Goal: Task Accomplishment & Management: Manage account settings

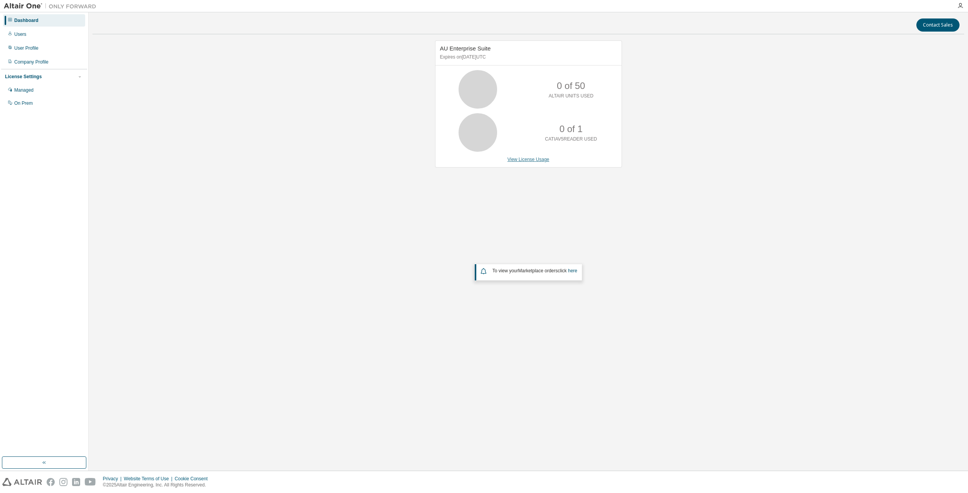
click at [526, 159] on link "View License Usage" at bounding box center [529, 159] width 42 height 5
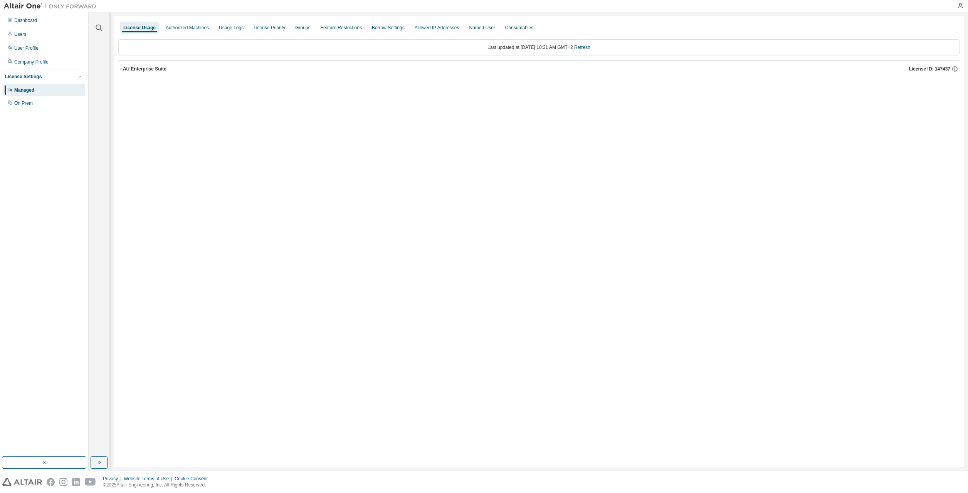
click at [121, 69] on icon "button" at bounding box center [120, 69] width 5 height 5
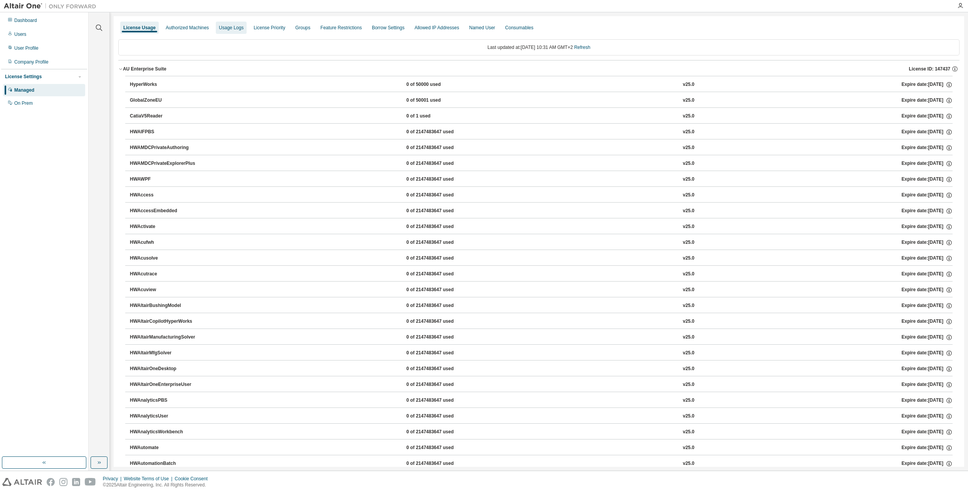
click at [234, 25] on div "Usage Logs" at bounding box center [231, 28] width 25 height 6
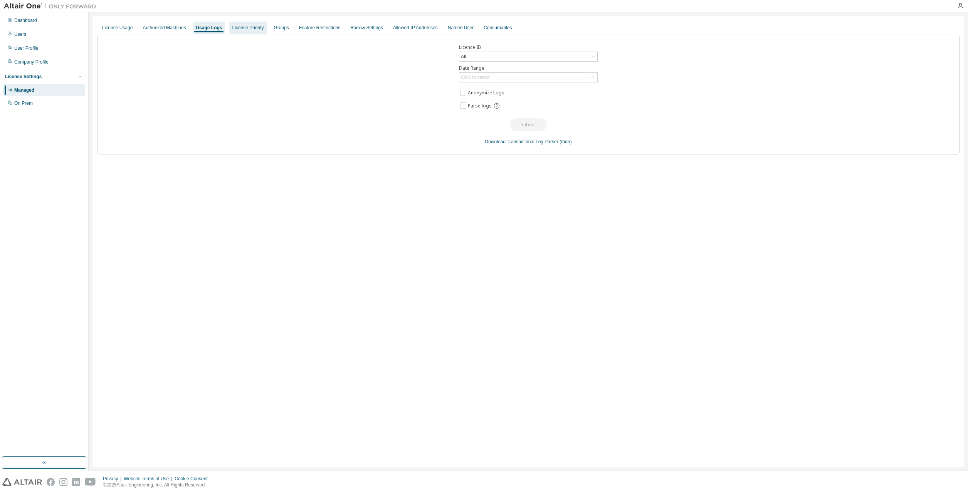
click at [253, 30] on div "License Priority" at bounding box center [248, 28] width 32 height 6
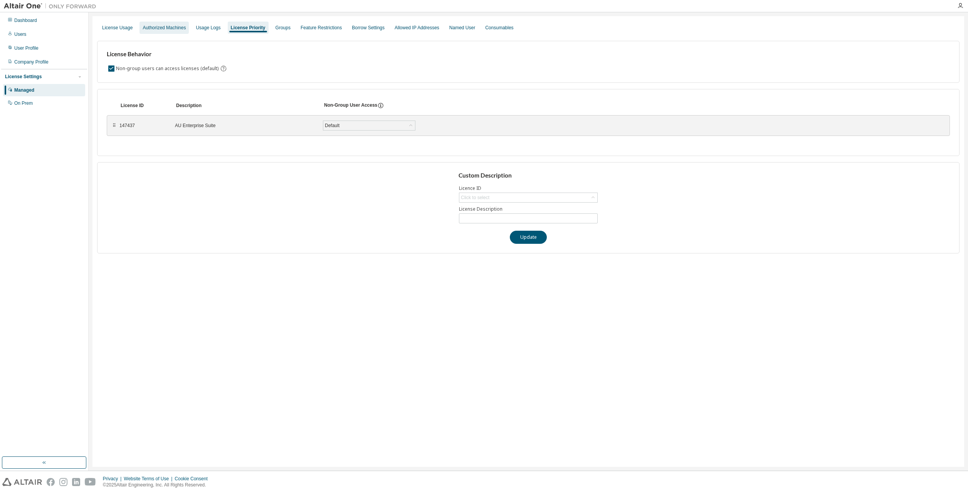
click at [172, 27] on div "Authorized Machines" at bounding box center [164, 28] width 43 height 6
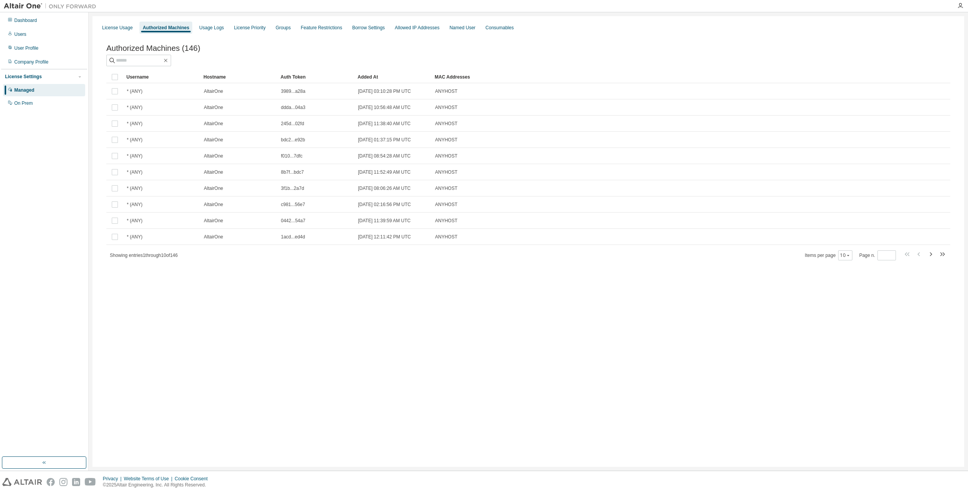
click at [237, 66] on div at bounding box center [528, 61] width 844 height 12
click at [134, 66] on span at bounding box center [138, 61] width 65 height 12
click at [221, 61] on div at bounding box center [528, 61] width 844 height 12
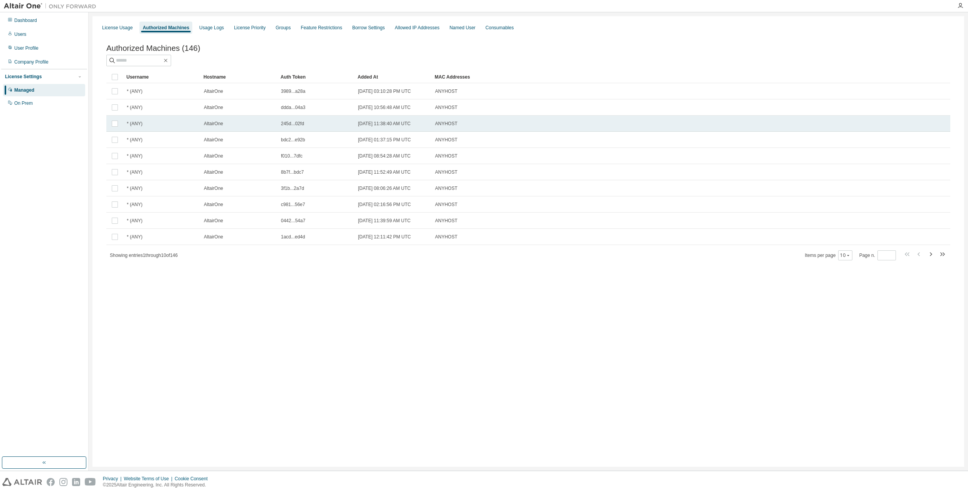
click at [214, 129] on td "AltairOne" at bounding box center [238, 124] width 77 height 16
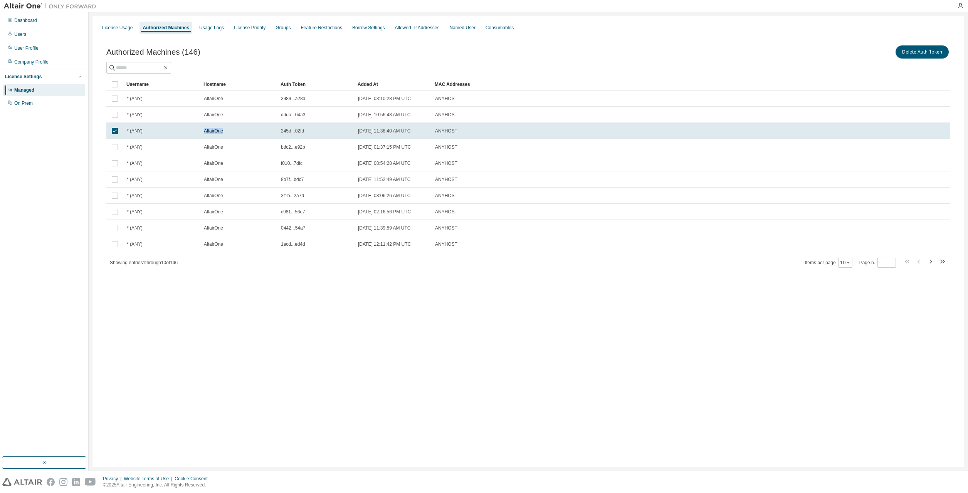
click at [214, 129] on span "AltairOne" at bounding box center [213, 131] width 19 height 6
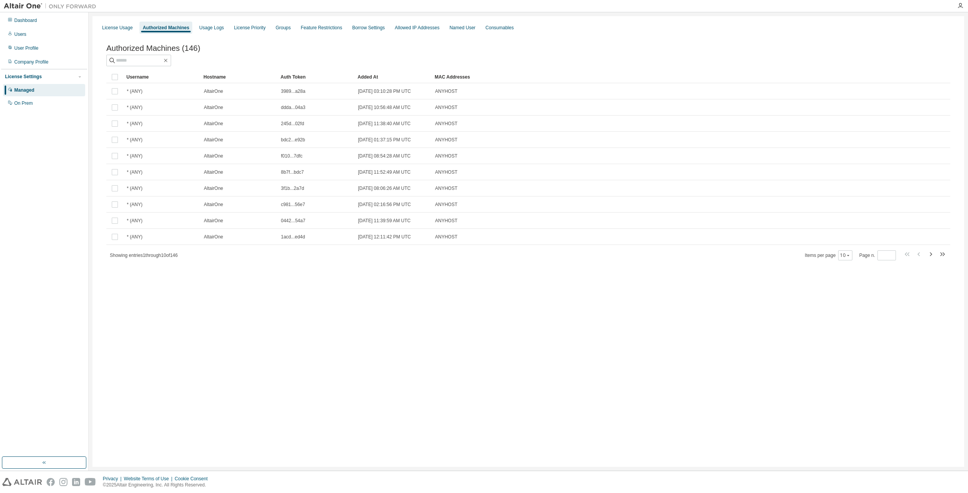
click at [267, 281] on div "Authorized Machines (146) Clear Load Save Save As Field Operator Value Select f…" at bounding box center [528, 158] width 863 height 246
click at [45, 104] on div "On Prem" at bounding box center [44, 103] width 82 height 12
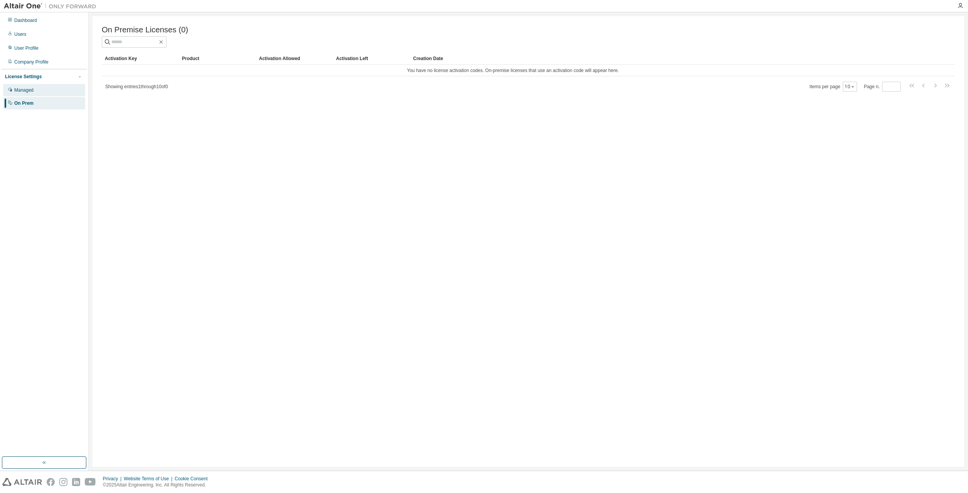
click at [48, 91] on div "Managed" at bounding box center [44, 90] width 82 height 12
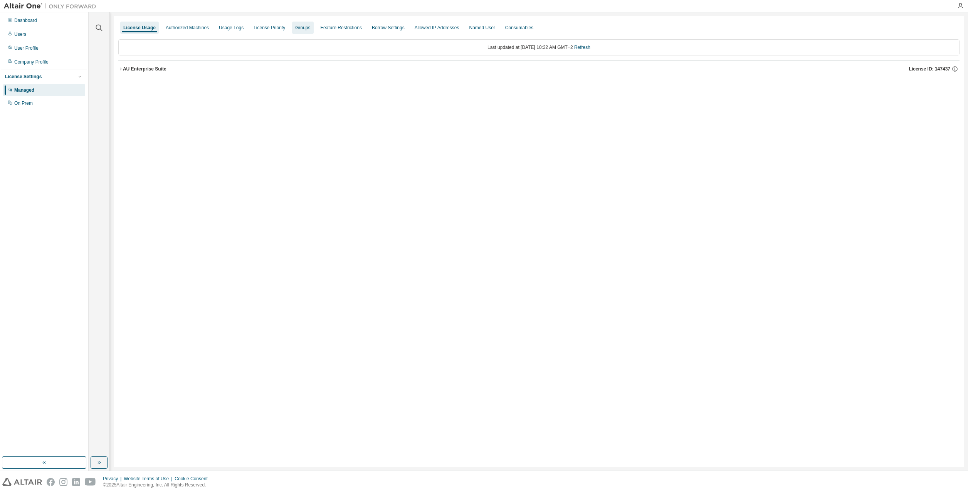
click at [303, 29] on div "Groups" at bounding box center [302, 28] width 15 height 6
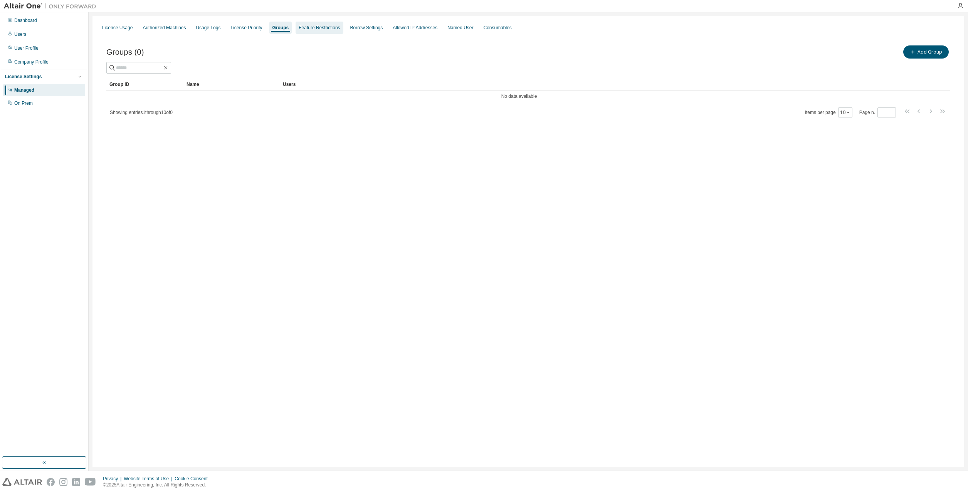
click at [321, 27] on div "Feature Restrictions" at bounding box center [319, 28] width 41 height 6
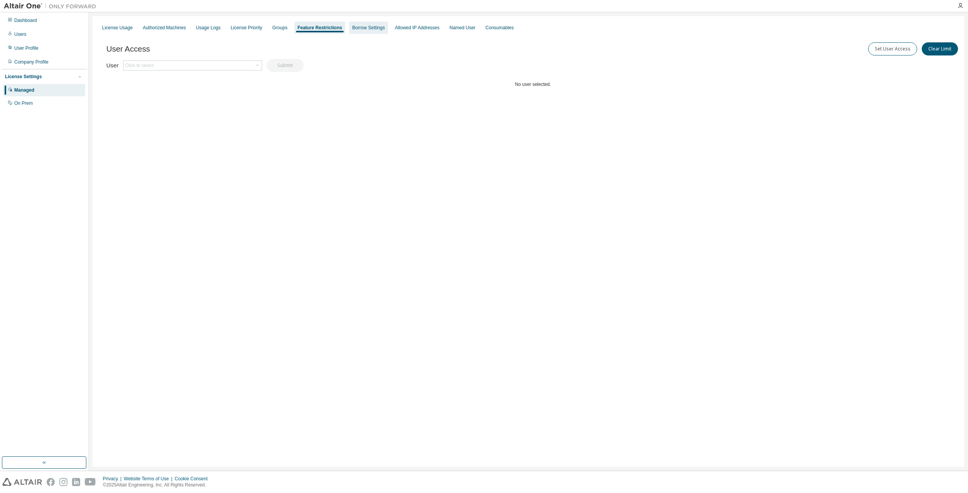
click at [358, 27] on div "Borrow Settings" at bounding box center [368, 28] width 33 height 6
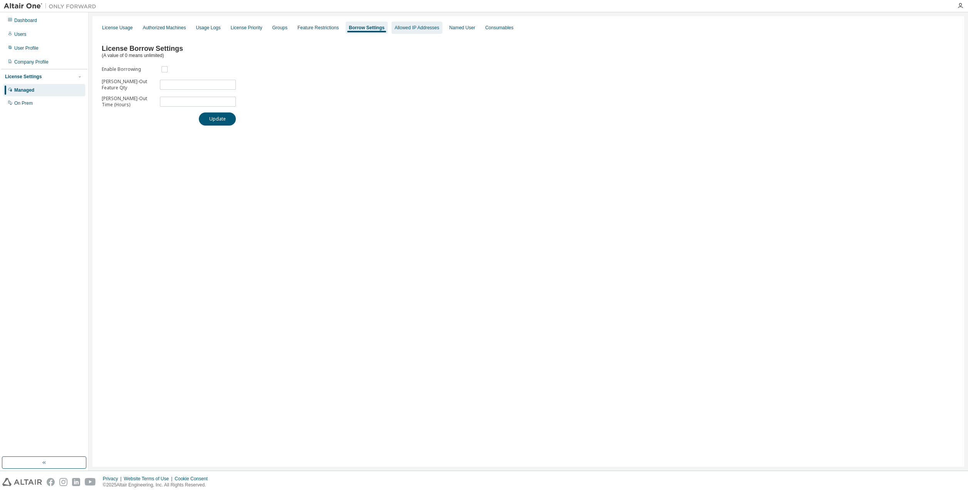
click at [395, 28] on div "Allowed IP Addresses" at bounding box center [417, 28] width 45 height 6
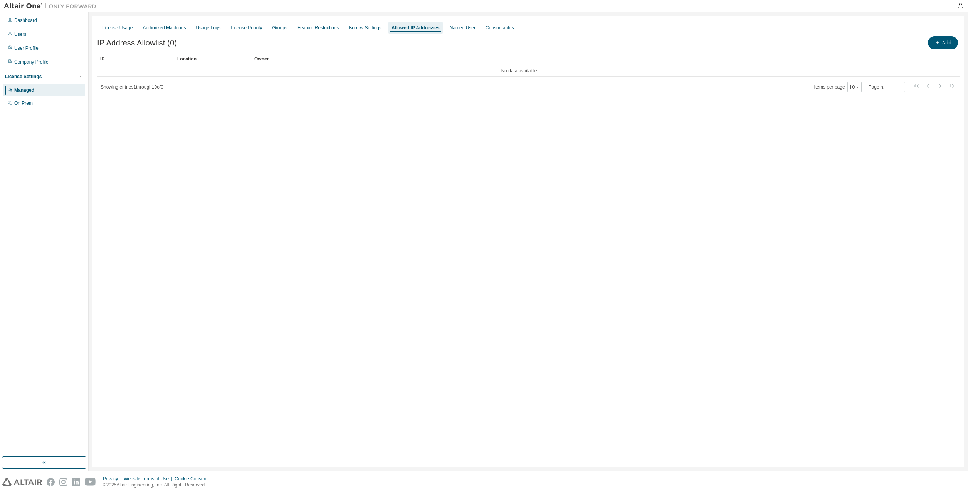
click at [201, 94] on div "License Usage Authorized Machines Usage Logs License Priority Groups Feature Re…" at bounding box center [529, 241] width 872 height 451
click at [738, 130] on div "License Usage Authorized Machines Usage Logs License Priority Groups Feature Re…" at bounding box center [529, 241] width 872 height 451
click at [944, 39] on button "Add" at bounding box center [943, 42] width 30 height 13
click at [817, 57] on input "text" at bounding box center [876, 59] width 172 height 6
paste input "**********"
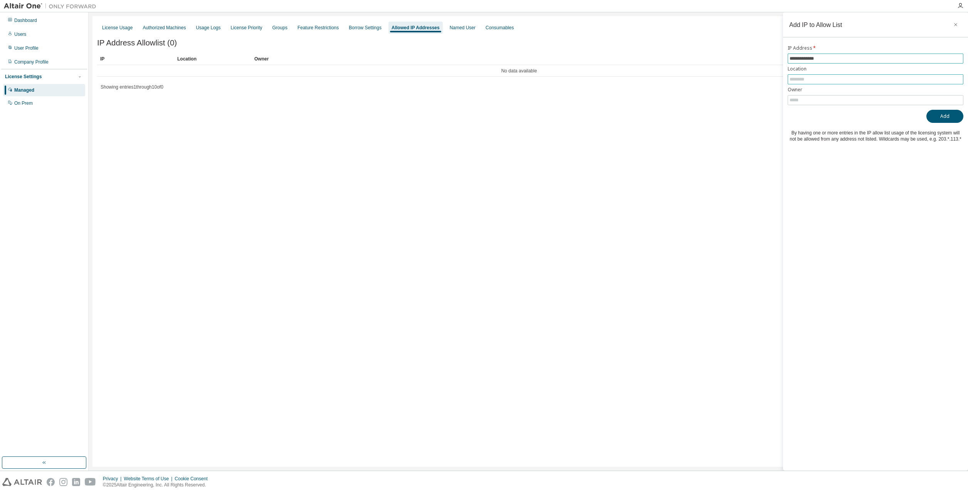
type input "**********"
click at [833, 79] on input "text" at bounding box center [876, 79] width 172 height 6
click at [827, 99] on input "text" at bounding box center [876, 100] width 172 height 6
type input "*****"
click at [825, 82] on input "text" at bounding box center [876, 79] width 172 height 6
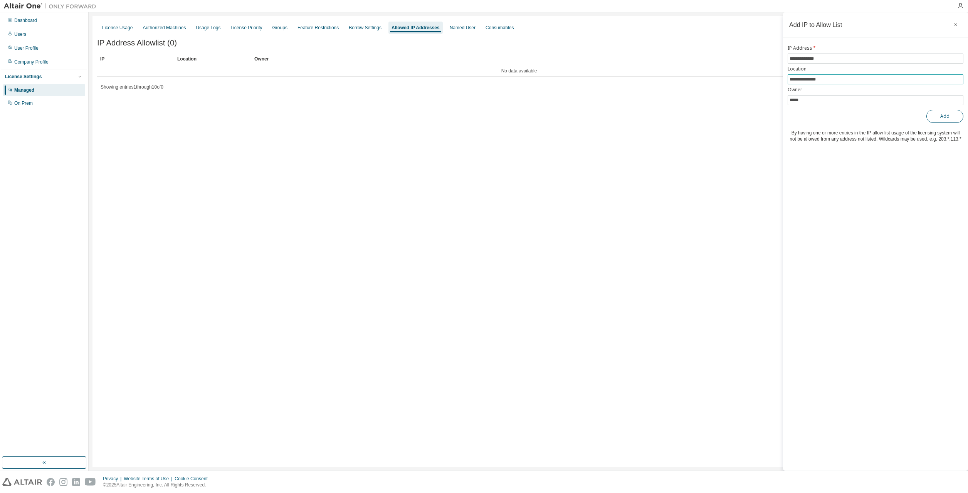
type input "**********"
click at [954, 111] on button "Add" at bounding box center [945, 116] width 37 height 13
click at [315, 168] on div "License Usage Authorized Machines Usage Logs License Priority Groups Feature Re…" at bounding box center [529, 241] width 872 height 451
click at [554, 264] on div "License Usage Authorized Machines Usage Logs License Priority Groups Feature Re…" at bounding box center [529, 241] width 872 height 451
click at [464, 28] on div "Named User" at bounding box center [463, 28] width 26 height 6
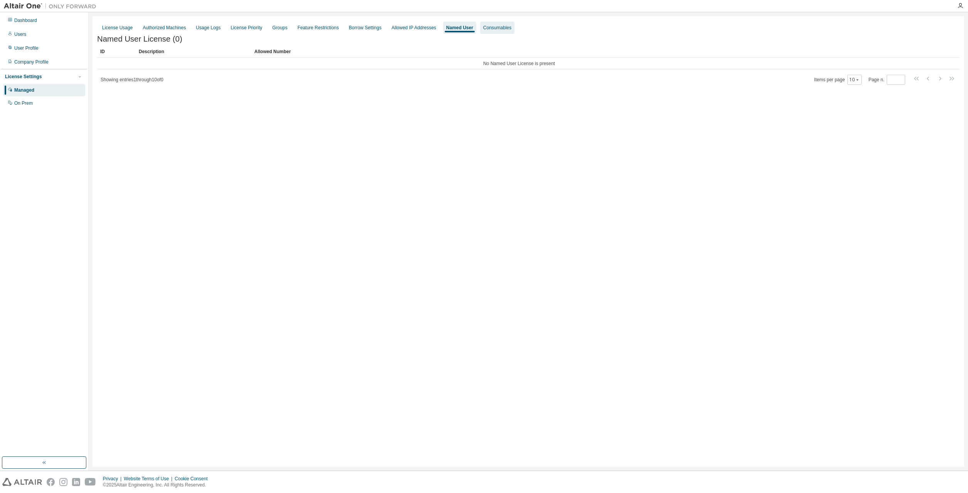
click at [484, 31] on div "Consumables" at bounding box center [497, 28] width 34 height 12
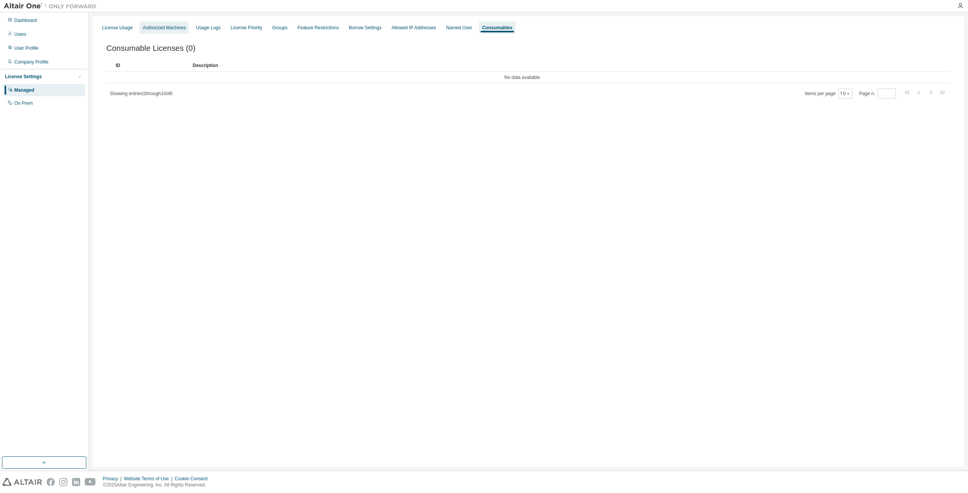
click at [149, 27] on div "Authorized Machines" at bounding box center [164, 28] width 43 height 6
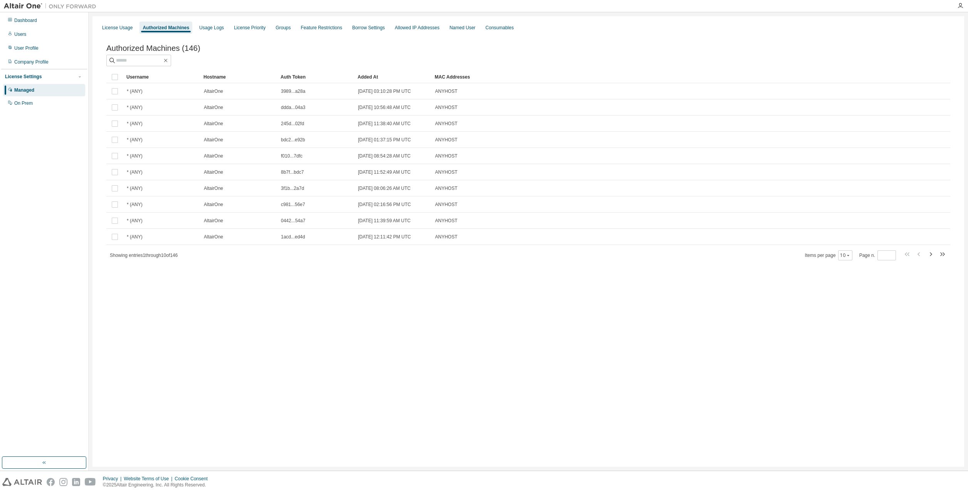
click at [384, 256] on div "Showing entries 1 through 10 of 146 Items per page 10 Page n. *" at bounding box center [528, 255] width 844 height 11
click at [404, 26] on div "Allowed IP Addresses" at bounding box center [417, 28] width 45 height 6
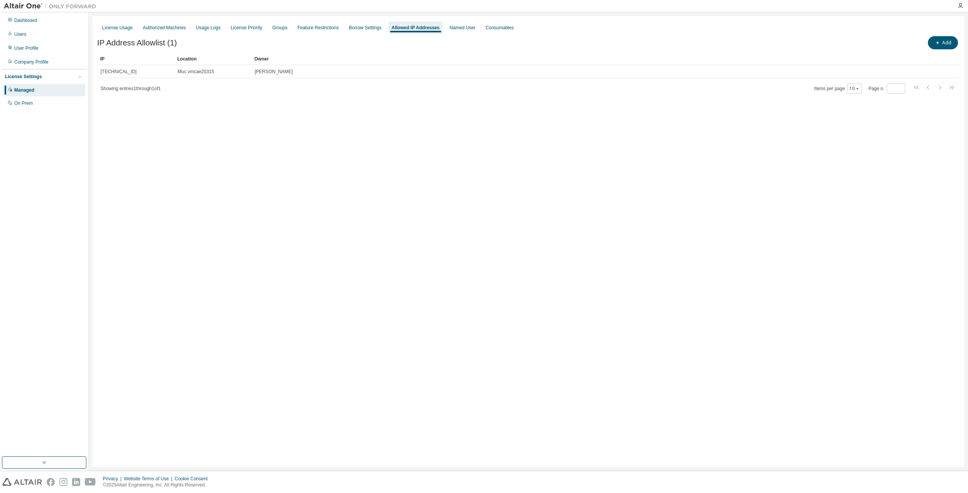
click at [348, 138] on div "License Usage Authorized Machines Usage Logs License Priority Groups Feature Re…" at bounding box center [529, 241] width 872 height 451
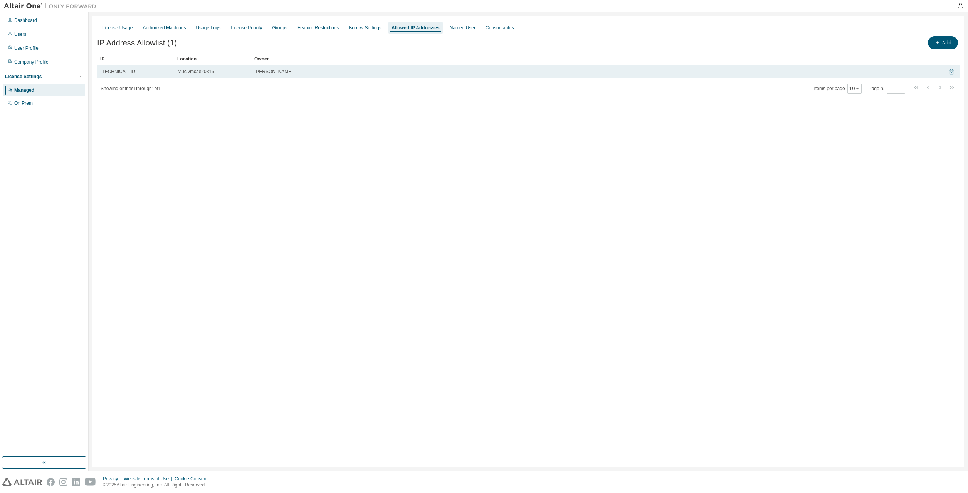
click at [953, 73] on icon at bounding box center [952, 72] width 2 height 2
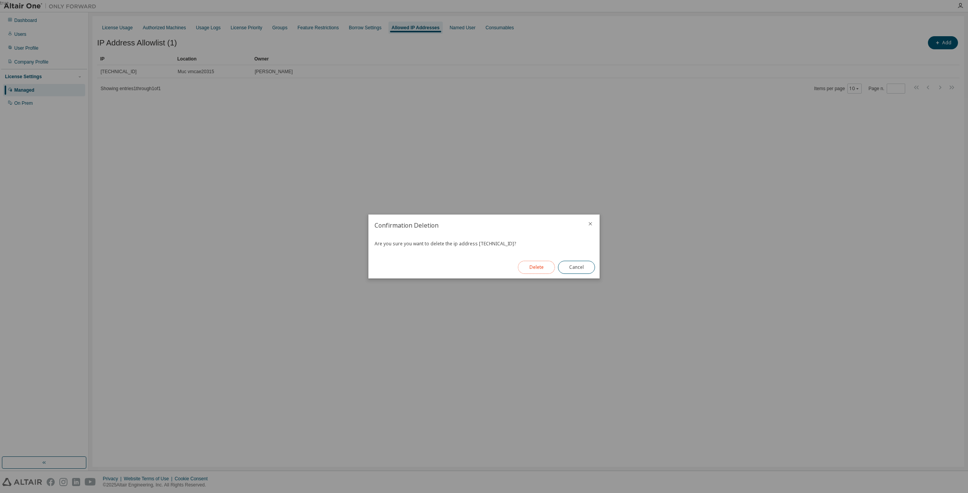
click at [549, 268] on button "Delete" at bounding box center [536, 267] width 37 height 13
click at [567, 268] on button "Close" at bounding box center [576, 267] width 37 height 13
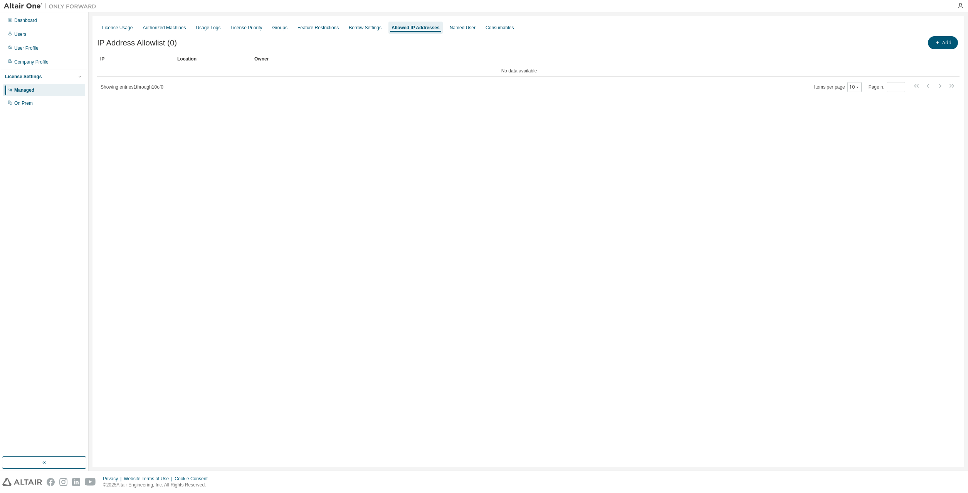
click at [484, 235] on div "License Usage Authorized Machines Usage Logs License Priority Groups Feature Re…" at bounding box center [529, 241] width 872 height 451
click at [595, 163] on div "License Usage Authorized Machines Usage Logs License Priority Groups Feature Re…" at bounding box center [529, 241] width 872 height 451
click at [429, 141] on div "License Usage Authorized Machines Usage Logs License Priority Groups Feature Re…" at bounding box center [529, 241] width 872 height 451
click at [120, 29] on div "License Usage" at bounding box center [117, 28] width 30 height 6
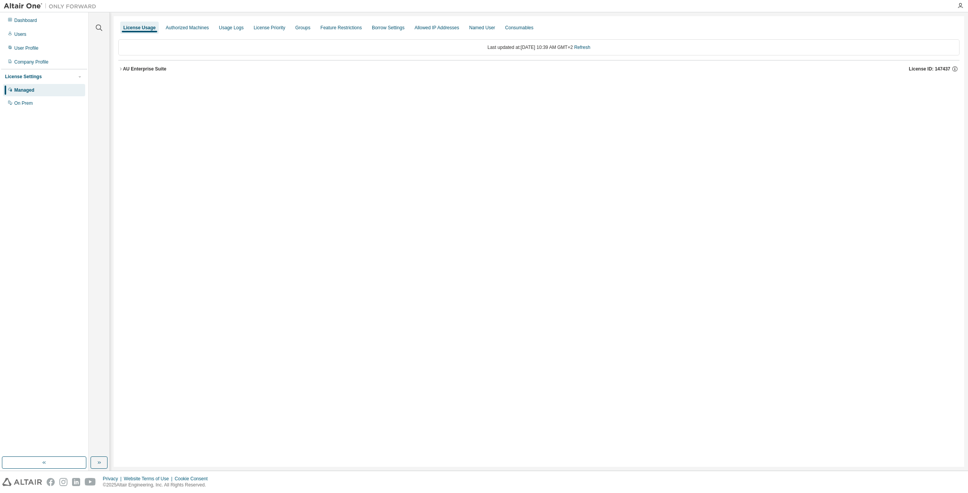
click at [120, 69] on icon "button" at bounding box center [120, 69] width 5 height 5
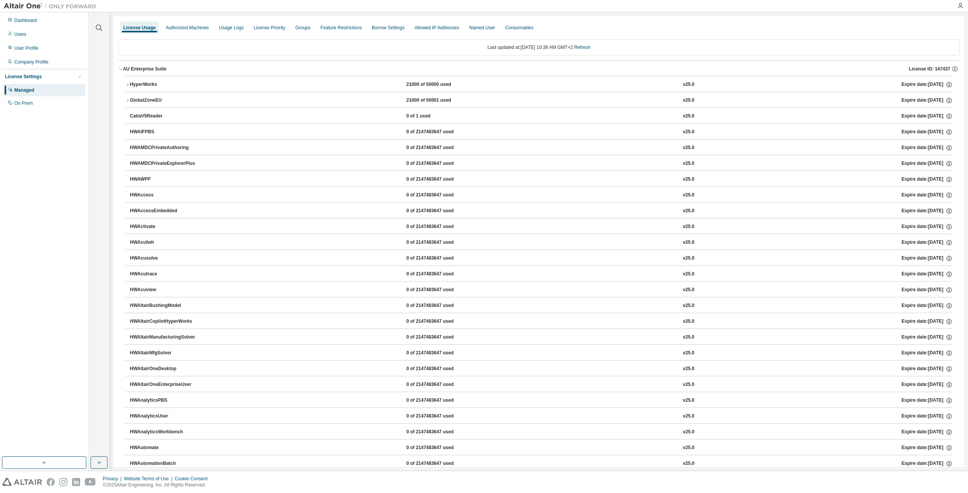
click at [126, 99] on icon "button" at bounding box center [127, 100] width 5 height 5
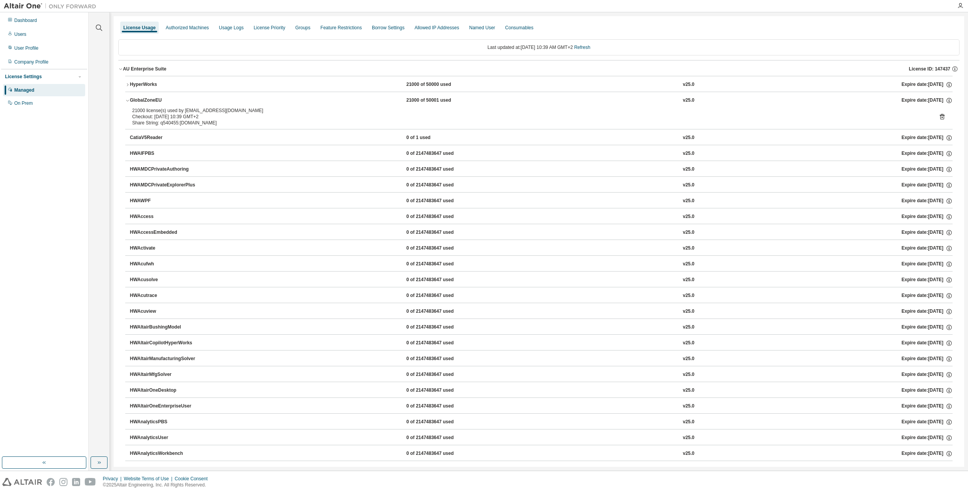
drag, startPoint x: 182, startPoint y: 111, endPoint x: 271, endPoint y: 108, distance: 89.5
click at [271, 108] on div "21000 license(s) used by q540455@vmcae20315.bmwgroup.net" at bounding box center [529, 111] width 795 height 6
drag, startPoint x: 271, startPoint y: 108, endPoint x: 256, endPoint y: 108, distance: 15.4
click at [271, 108] on div "21000 license(s) used by q540455@vmcae20315.bmwgroup.net" at bounding box center [529, 111] width 795 height 6
drag, startPoint x: 183, startPoint y: 111, endPoint x: 200, endPoint y: 111, distance: 17.0
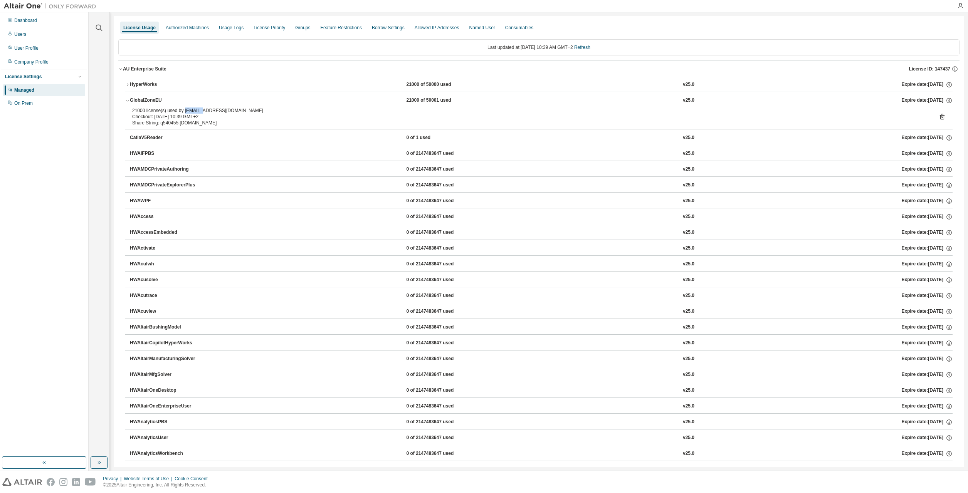
click at [200, 111] on div "21000 license(s) used by q540455@vmcae20315.bmwgroup.net" at bounding box center [529, 111] width 795 height 6
drag, startPoint x: 200, startPoint y: 111, endPoint x: 278, endPoint y: 109, distance: 77.9
click at [278, 109] on div "21000 license(s) used by q540455@vmcae20315.bmwgroup.net" at bounding box center [529, 111] width 795 height 6
click at [199, 113] on div "21000 license(s) used by q540455@vmcae20315.bmwgroup.net" at bounding box center [529, 111] width 795 height 6
drag, startPoint x: 184, startPoint y: 109, endPoint x: 230, endPoint y: 109, distance: 46.3
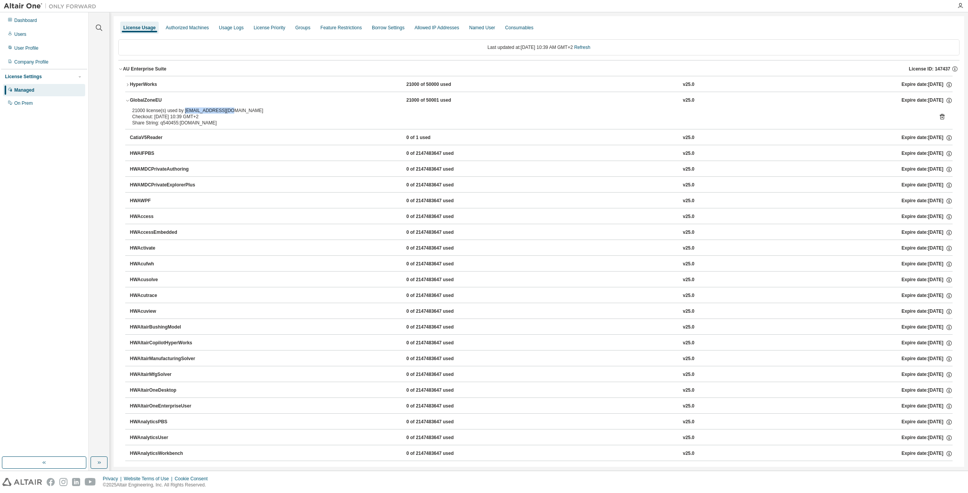
click at [230, 109] on div "21000 license(s) used by q540455@vmcae20315.bmwgroup.net" at bounding box center [529, 111] width 795 height 6
click at [248, 115] on div "Checkout: 2025-08-14 10:39 GMT+2" at bounding box center [529, 117] width 795 height 6
click at [47, 136] on div "Dashboard Users User Profile Company Profile License Settings Managed On Prem" at bounding box center [44, 234] width 86 height 443
click at [234, 29] on div "Usage Logs" at bounding box center [231, 28] width 25 height 6
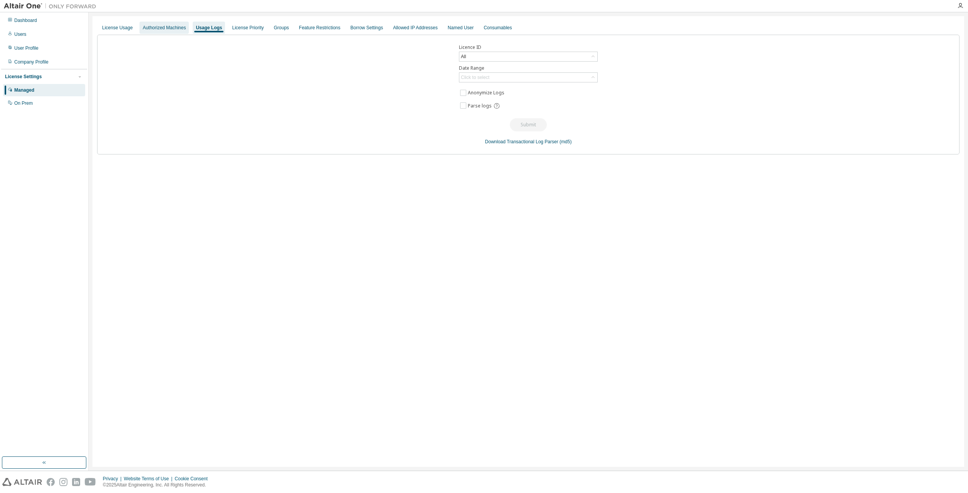
click at [181, 28] on div "Authorized Machines" at bounding box center [164, 28] width 43 height 6
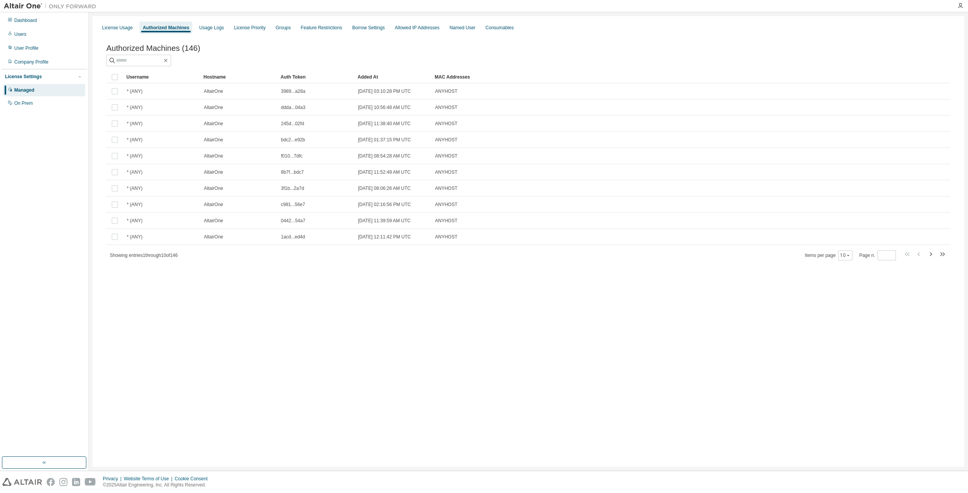
click at [225, 28] on div "License Usage Authorized Machines Usage Logs License Priority Groups Feature Re…" at bounding box center [528, 28] width 863 height 14
click at [244, 27] on div "License Priority" at bounding box center [250, 28] width 32 height 6
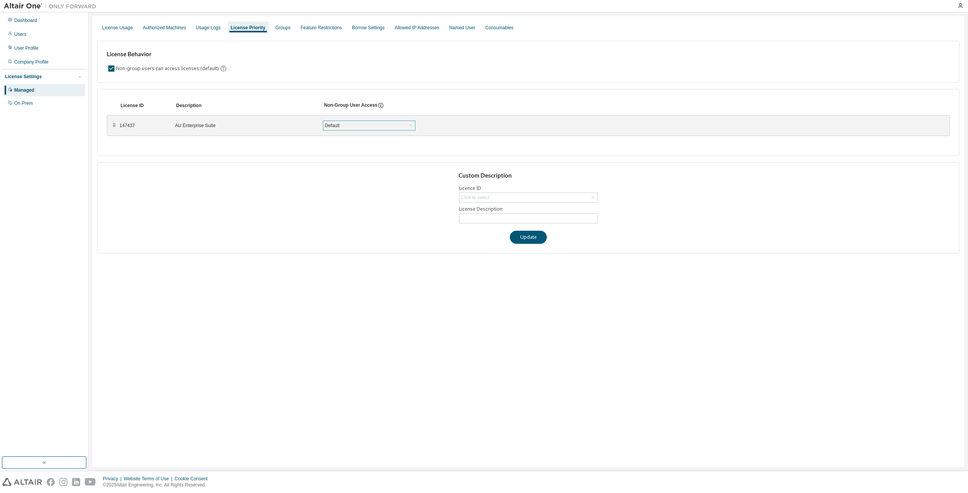
click at [330, 124] on div "Default" at bounding box center [332, 125] width 17 height 8
click at [331, 79] on div "License Behavior Non-group users can access licenses (default)" at bounding box center [528, 62] width 863 height 42
click at [329, 90] on div "License ID Description Non-Group User Access ⠿ 147437 AU Enterprise Suite Defau…" at bounding box center [528, 122] width 863 height 67
click at [281, 34] on div "Groups" at bounding box center [283, 28] width 21 height 12
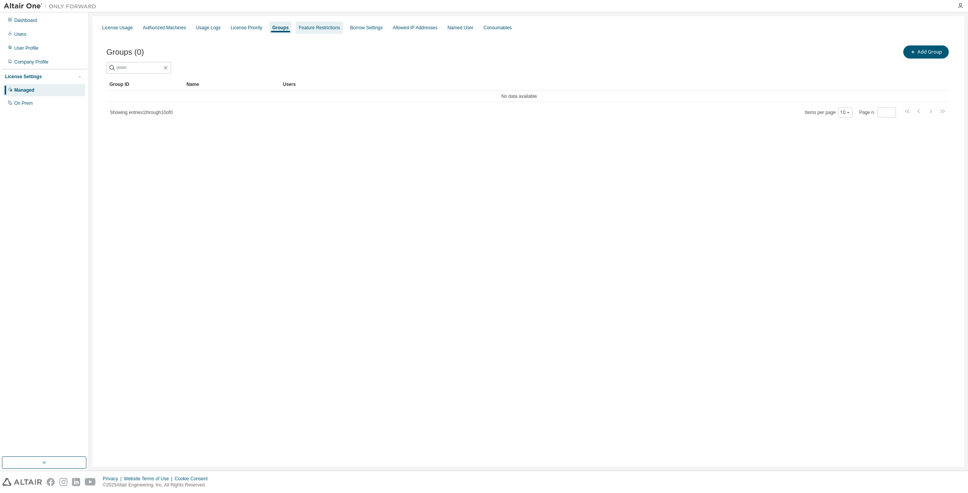
click at [311, 29] on div "Feature Restrictions" at bounding box center [319, 28] width 41 height 6
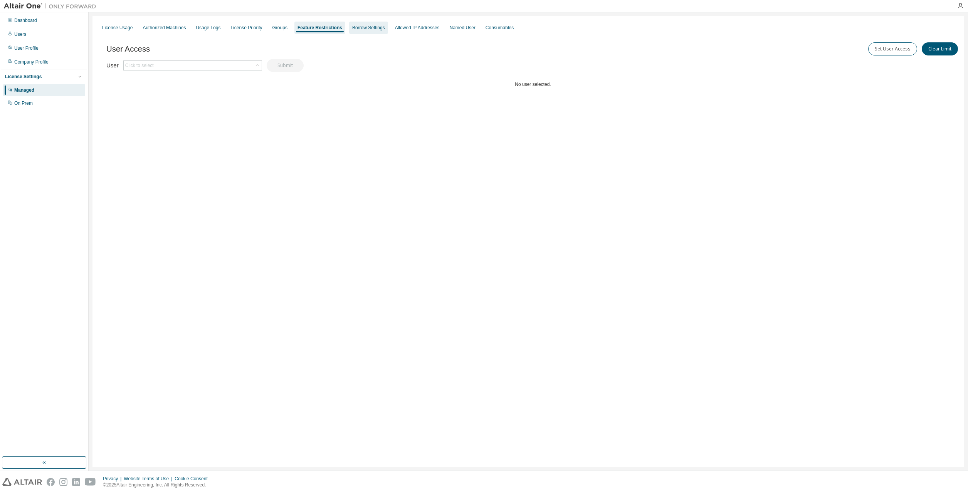
click at [352, 29] on div "Borrow Settings" at bounding box center [368, 28] width 33 height 6
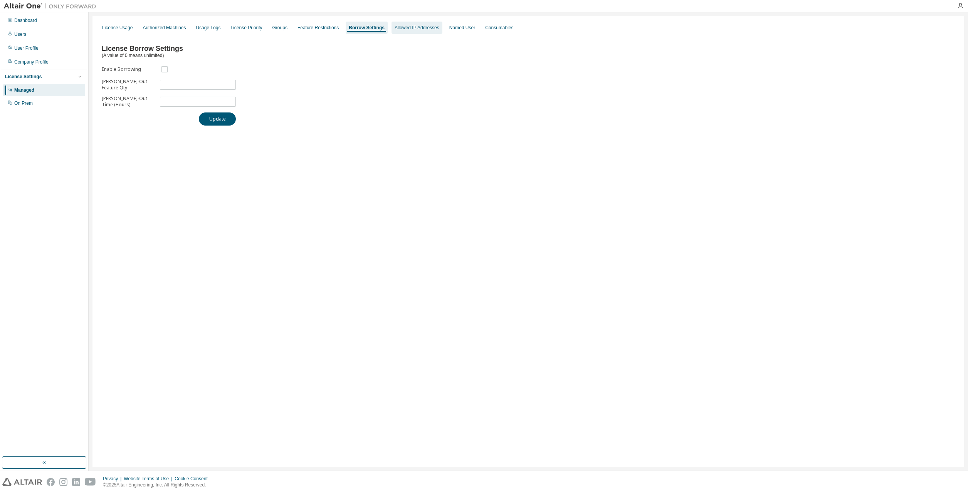
click at [395, 29] on div "Allowed IP Addresses" at bounding box center [417, 28] width 45 height 6
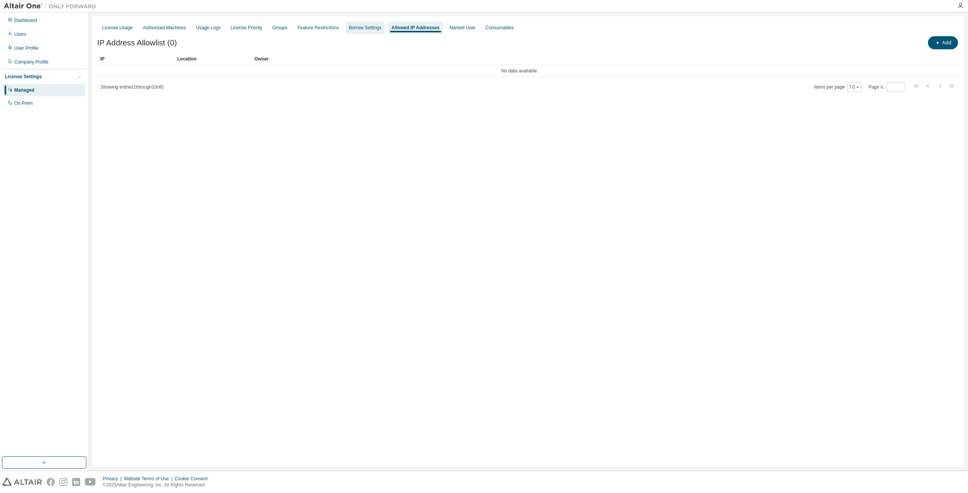
click at [362, 30] on div "Borrow Settings" at bounding box center [365, 28] width 33 height 6
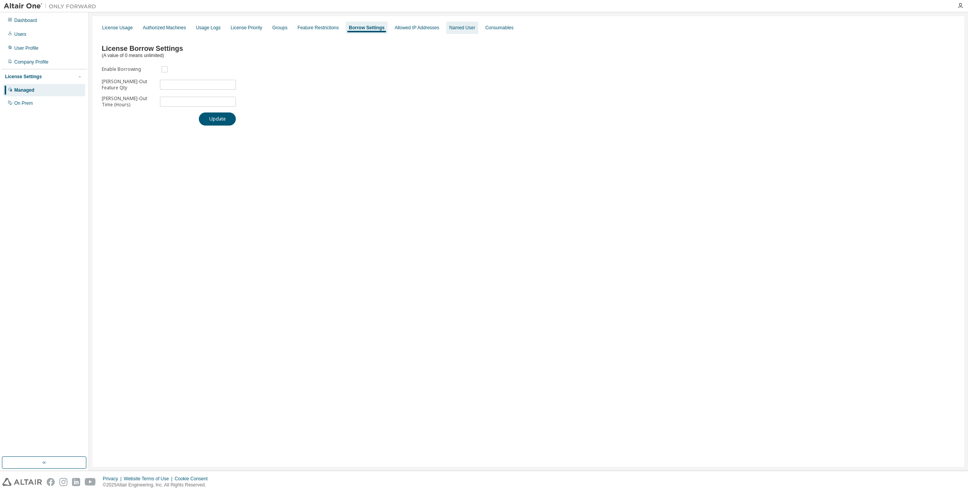
click at [450, 30] on div "Named User" at bounding box center [463, 28] width 26 height 6
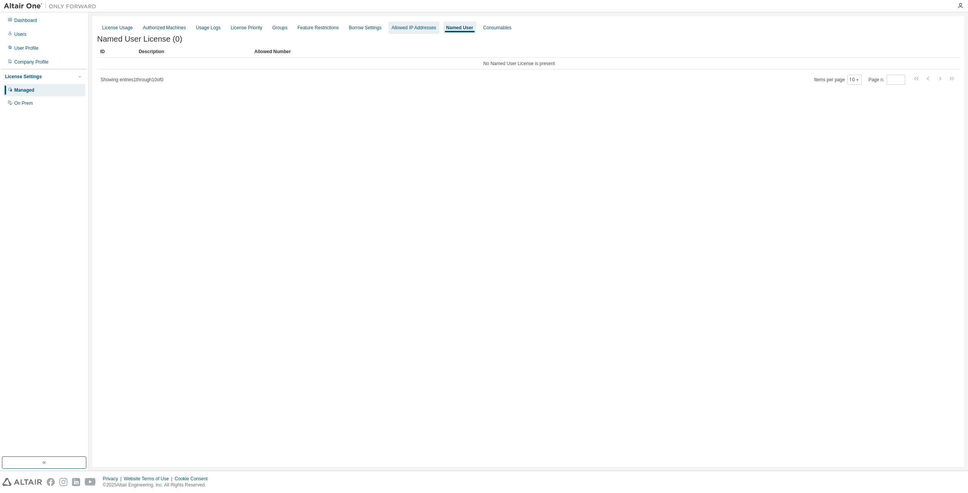
click at [415, 29] on div "Allowed IP Addresses" at bounding box center [414, 28] width 45 height 6
click at [470, 29] on div "Named User" at bounding box center [463, 28] width 32 height 12
click at [498, 29] on div "Consumables" at bounding box center [497, 28] width 28 height 6
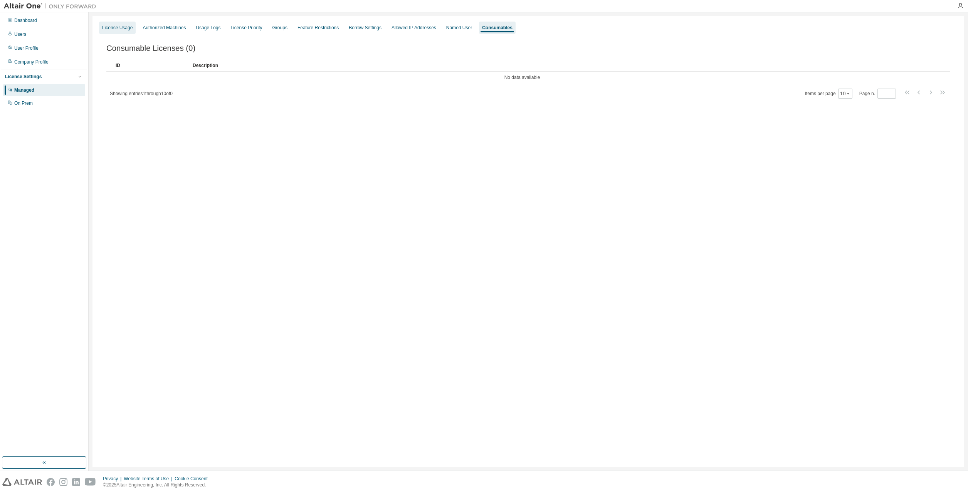
click at [117, 26] on div "License Usage" at bounding box center [117, 28] width 30 height 6
